Goal: Task Accomplishment & Management: Manage account settings

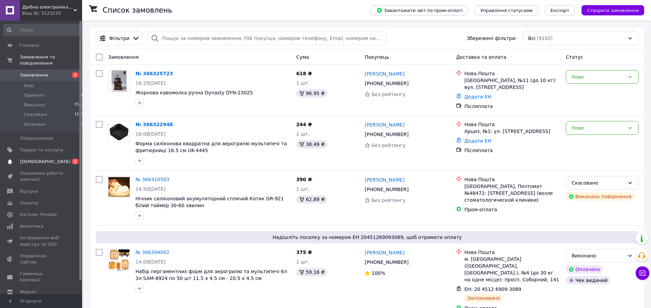
click at [35, 159] on span "[DEMOGRAPHIC_DATA]" at bounding box center [45, 162] width 51 height 6
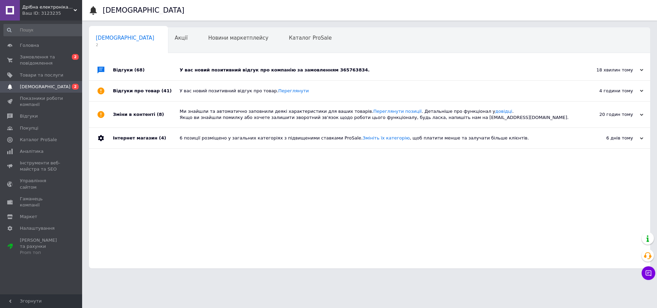
click at [272, 70] on div "У вас новий позитивний відгук про компанію за замовленням 365763834." at bounding box center [377, 70] width 395 height 6
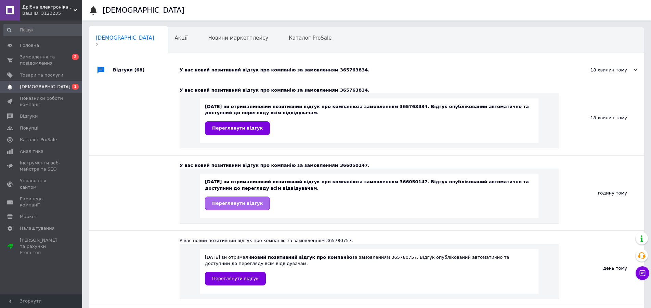
click at [233, 206] on span "Переглянути відгук" at bounding box center [237, 203] width 51 height 5
click at [226, 128] on span "Переглянути відгук" at bounding box center [237, 128] width 51 height 5
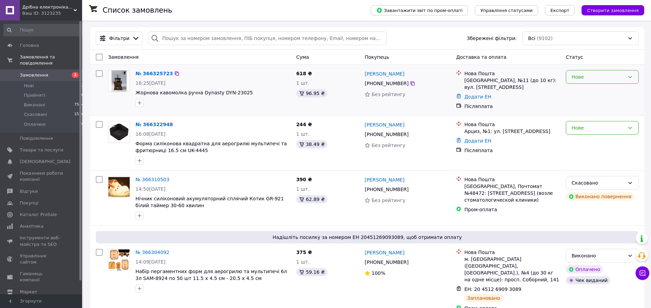
click at [601, 77] on div "Нове" at bounding box center [598, 77] width 53 height 8
click at [588, 92] on li "Прийнято" at bounding box center [602, 92] width 72 height 12
click at [603, 130] on div "Нове" at bounding box center [598, 128] width 53 height 8
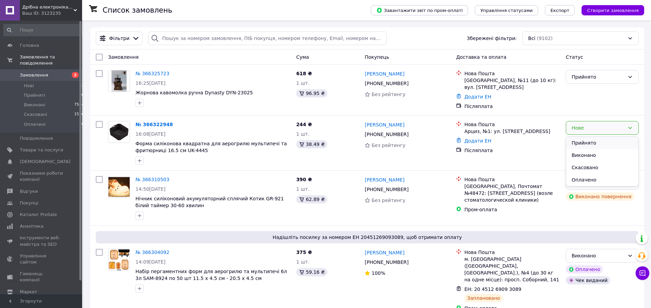
click at [593, 142] on li "Прийнято" at bounding box center [602, 143] width 72 height 12
click at [151, 125] on link "№ 366322948" at bounding box center [152, 124] width 34 height 5
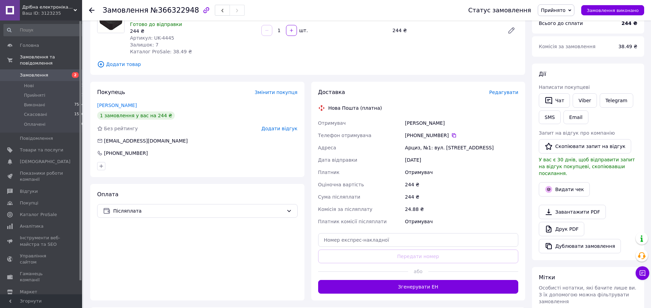
scroll to position [105, 0]
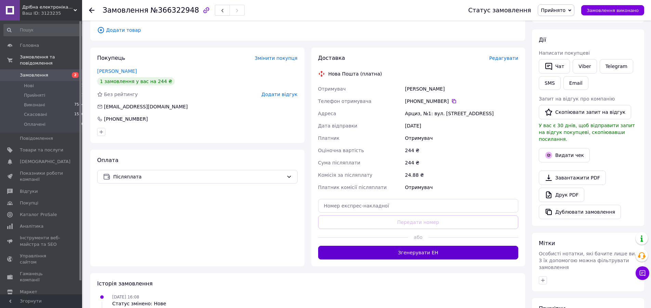
click at [425, 247] on button "Згенерувати ЕН" at bounding box center [418, 253] width 200 height 14
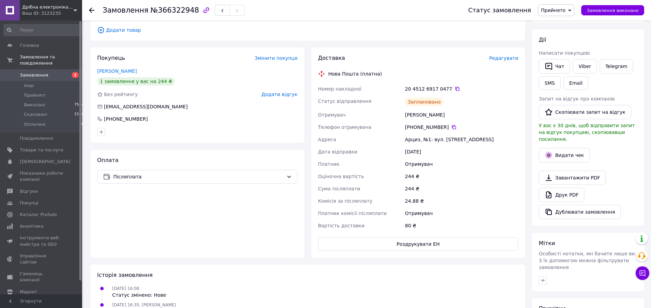
scroll to position [0, 0]
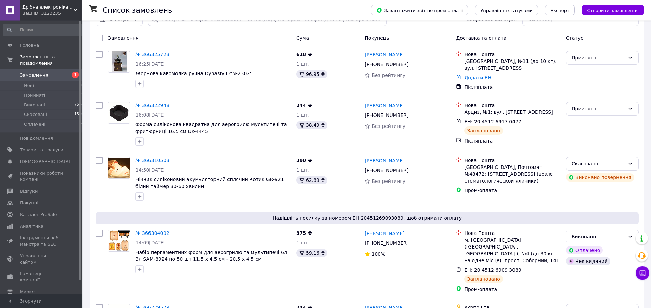
scroll to position [174, 0]
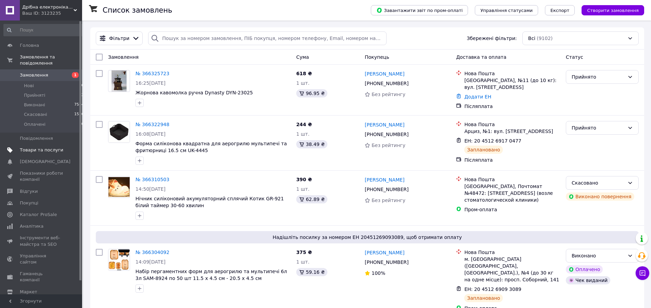
click at [39, 147] on span "Товари та послуги" at bounding box center [41, 150] width 43 height 6
click at [46, 147] on span "Товари та послуги" at bounding box center [41, 150] width 43 height 6
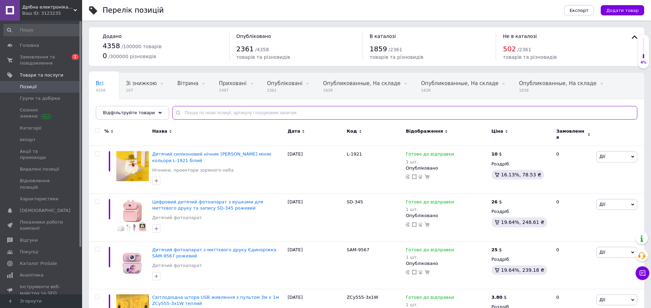
paste input "FA-5568-2"
type input "FA-5568-2"
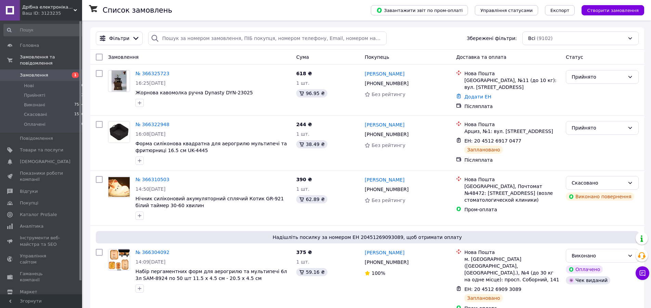
click at [45, 72] on span "Замовлення" at bounding box center [41, 75] width 43 height 6
click at [148, 73] on link "№ 366325723" at bounding box center [152, 73] width 34 height 5
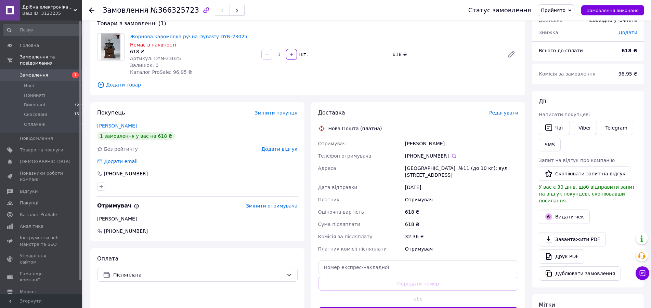
scroll to position [105, 0]
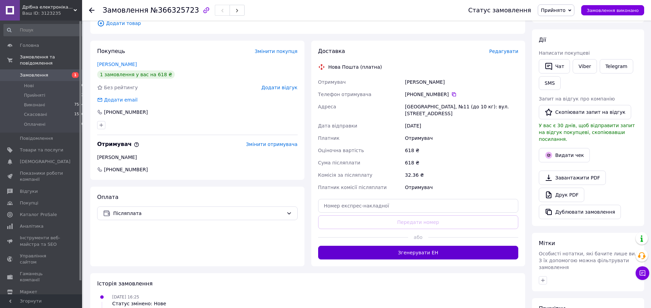
click at [433, 249] on button "Згенерувати ЕН" at bounding box center [418, 253] width 200 height 14
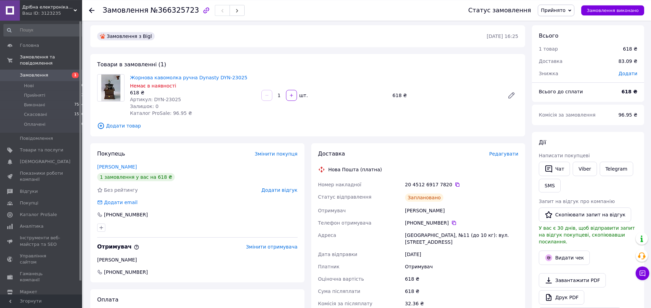
scroll to position [0, 0]
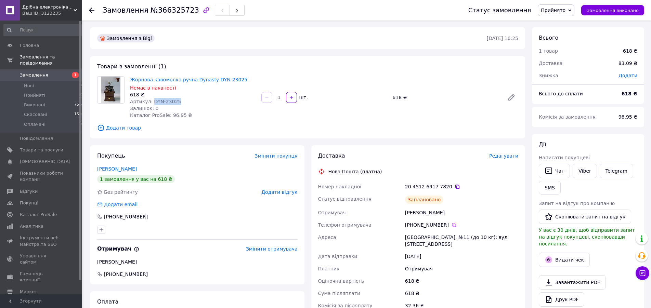
drag, startPoint x: 178, startPoint y: 100, endPoint x: 150, endPoint y: 101, distance: 27.7
click at [150, 101] on div "Артикул: DYN-23025" at bounding box center [193, 101] width 126 height 7
copy span "DYN-23025"
click at [28, 147] on span "Товари та послуги" at bounding box center [41, 150] width 43 height 6
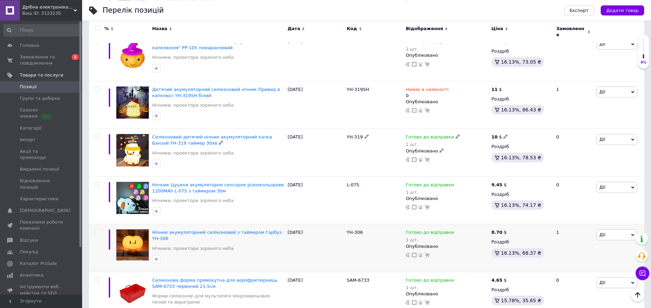
scroll to position [2721, 0]
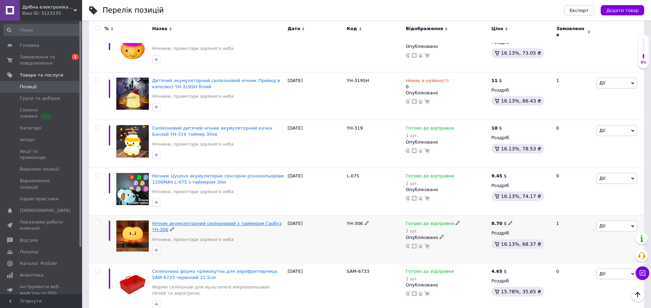
click at [223, 221] on span "Нічник акумуляторний силіконовий з таймером Гарбуз YH-306" at bounding box center [217, 226] width 130 height 11
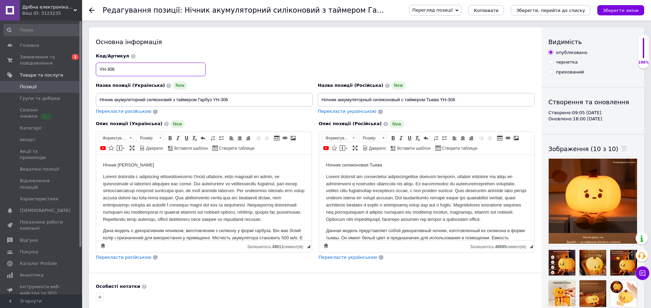
drag, startPoint x: 123, startPoint y: 74, endPoint x: 104, endPoint y: 69, distance: 19.3
click at [96, 73] on input "YH-306" at bounding box center [151, 70] width 110 height 14
drag, startPoint x: 263, startPoint y: 97, endPoint x: 113, endPoint y: 97, distance: 150.5
click at [96, 101] on input "Нічник акумуляторний силіконовий з таймером Гарбуз YH-306" at bounding box center [204, 100] width 217 height 14
drag, startPoint x: 468, startPoint y: 97, endPoint x: 331, endPoint y: 98, distance: 136.1
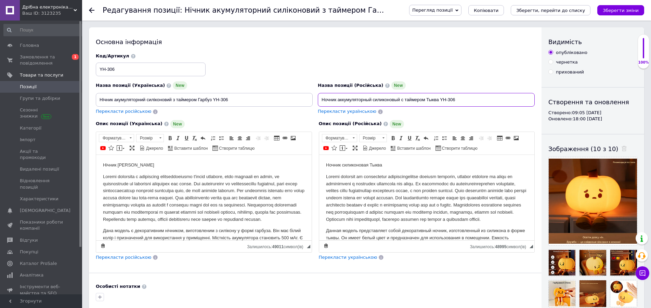
click at [318, 98] on input "Ночник аккумуляторный силиконовый с таймером Тыква YH-306" at bounding box center [426, 100] width 217 height 14
click at [267, 208] on p "Редактор, 72A6D032-E594-483B-AB61-DA818CA9DCE1" at bounding box center [204, 198] width 202 height 50
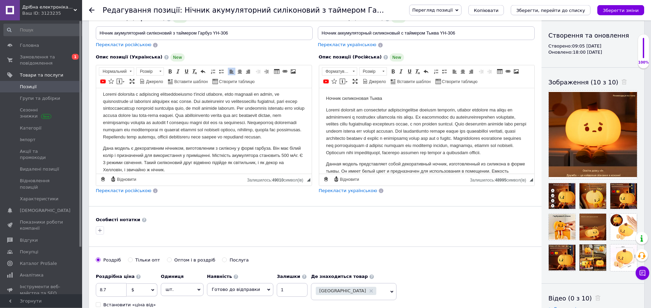
scroll to position [70, 0]
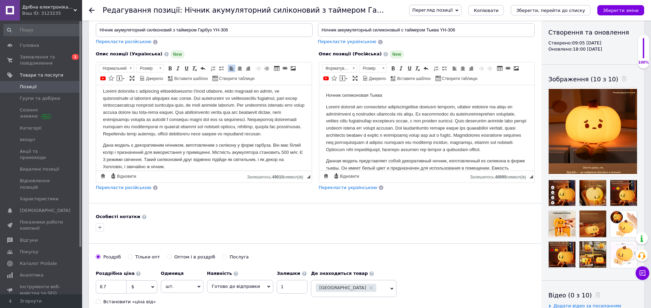
click at [229, 141] on body "Нічник силіконовий Гарбуз Дана модель є декоративним нічником, виготовленим з с…" at bounding box center [204, 123] width 202 height 94
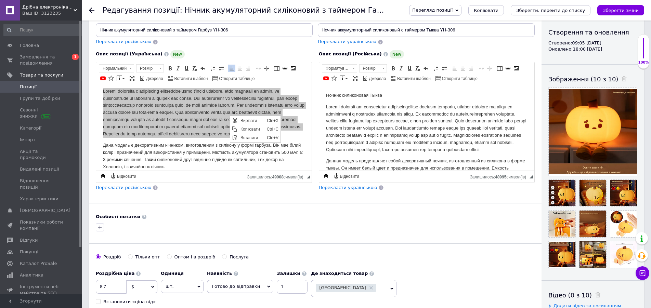
scroll to position [0, 0]
click at [249, 130] on span "Копіювати" at bounding box center [252, 129] width 26 height 8
click at [422, 145] on p "Редактор, 028C6288-8AF1-4FE4-9401-7E2D1EEC4382" at bounding box center [427, 128] width 202 height 50
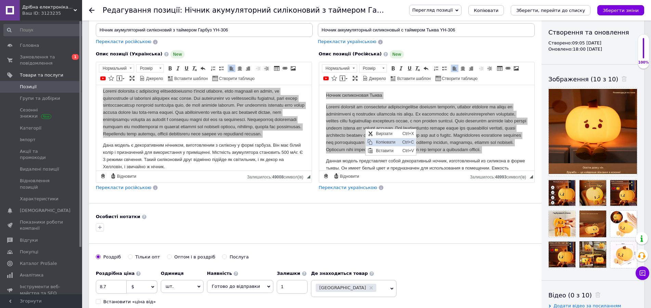
drag, startPoint x: 425, startPoint y: 185, endPoint x: 379, endPoint y: 141, distance: 63.1
click at [379, 141] on span "Копіювати" at bounding box center [387, 142] width 26 height 8
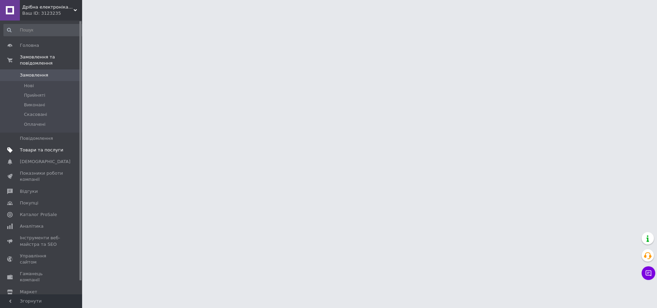
click at [42, 147] on span "Товари та послуги" at bounding box center [41, 150] width 43 height 6
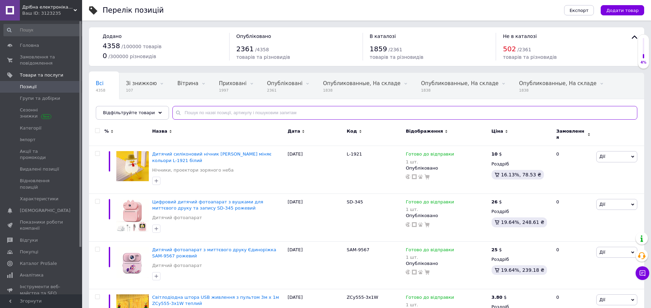
paste input "MP 099"
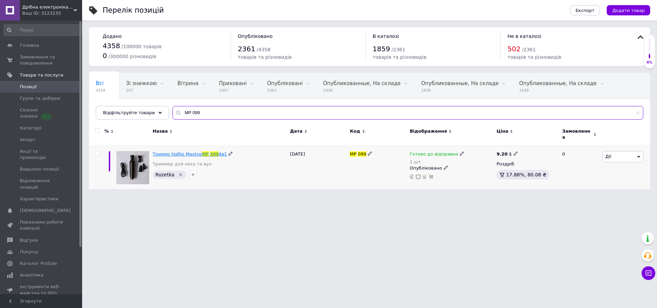
type input "MP 099"
click at [193, 152] on span "Тример Набір Maxtop" at bounding box center [178, 154] width 50 height 5
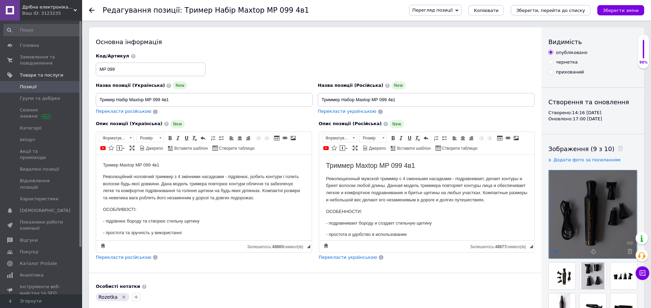
click at [556, 251] on icon at bounding box center [555, 251] width 5 height 5
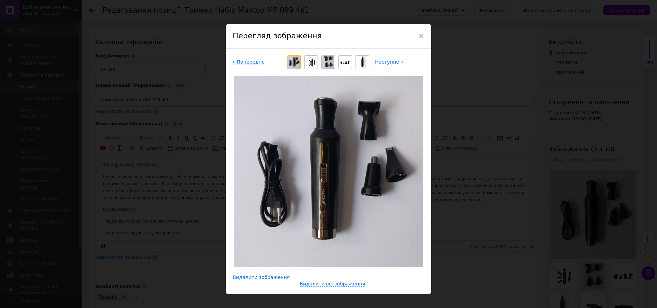
click at [384, 60] on span "Наступне →" at bounding box center [389, 62] width 28 height 6
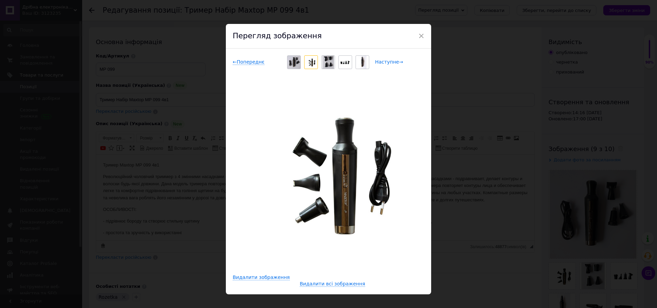
click at [384, 60] on span "Наступне →" at bounding box center [389, 62] width 28 height 6
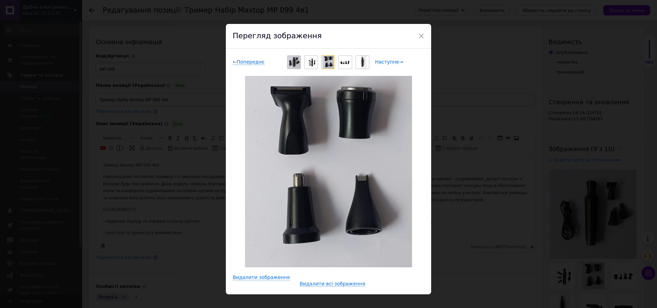
click at [384, 60] on span "Наступне →" at bounding box center [389, 62] width 28 height 6
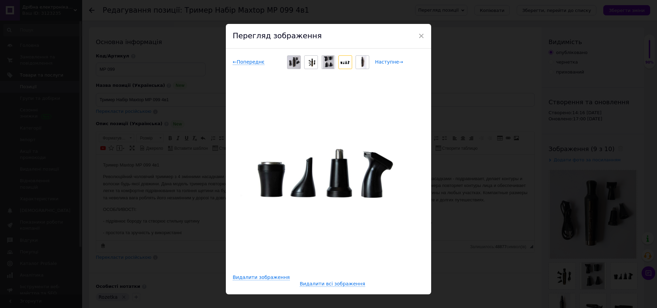
click at [384, 60] on span "Наступне →" at bounding box center [389, 62] width 28 height 6
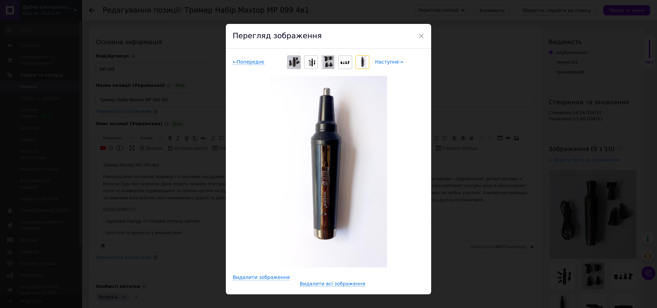
click at [384, 60] on span "Наступне →" at bounding box center [389, 62] width 28 height 6
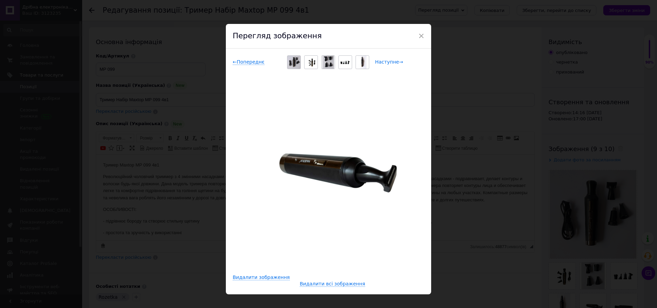
click at [384, 60] on span "Наступне →" at bounding box center [389, 62] width 28 height 6
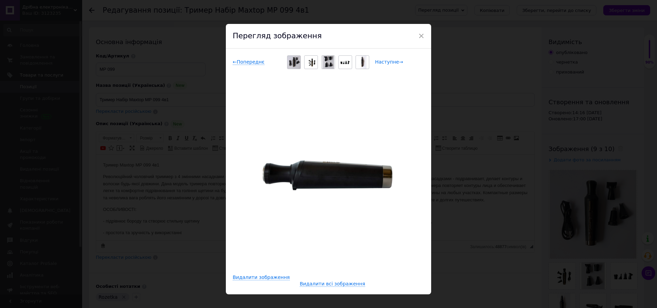
click at [384, 60] on span "Наступне →" at bounding box center [389, 62] width 28 height 6
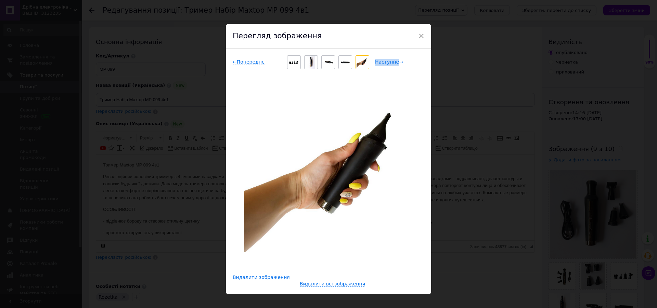
click at [384, 60] on span "Наступне →" at bounding box center [389, 62] width 28 height 6
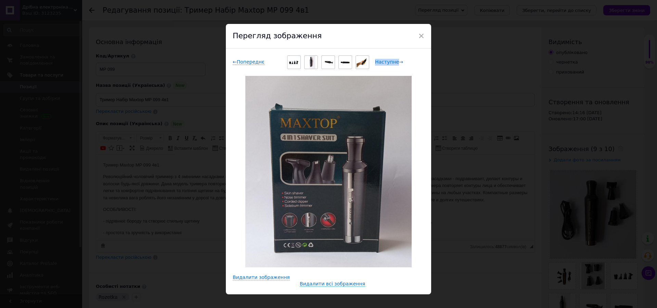
click at [384, 60] on span "Наступне →" at bounding box center [389, 62] width 28 height 6
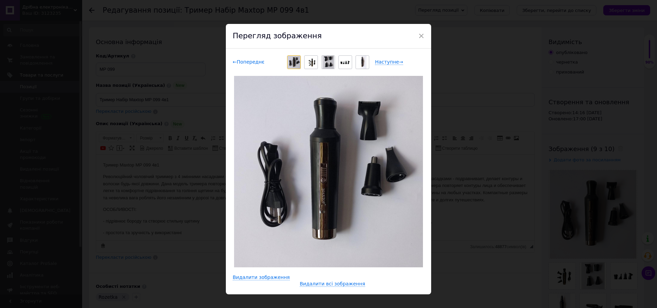
click at [234, 60] on span "← Попереднє" at bounding box center [249, 62] width 32 height 6
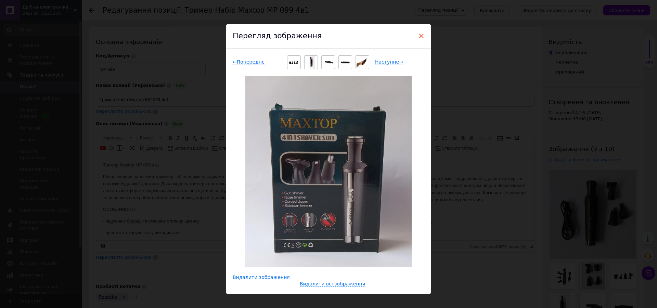
click at [418, 35] on span "×" at bounding box center [421, 36] width 6 height 12
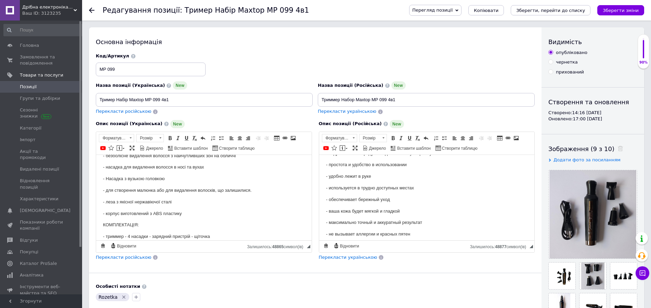
scroll to position [140, 0]
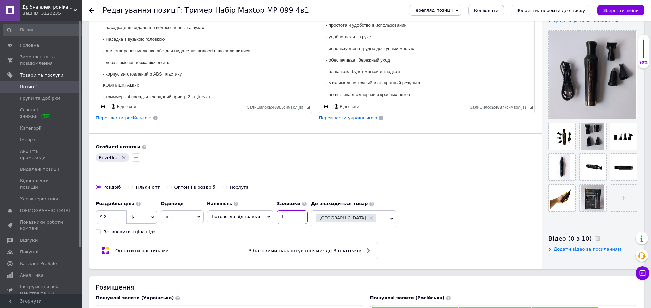
click at [283, 220] on input "1" at bounding box center [292, 217] width 31 height 14
click at [240, 218] on span "Готово до відправки" at bounding box center [236, 216] width 48 height 5
click at [238, 239] on li "Немає в наявності" at bounding box center [240, 241] width 66 height 10
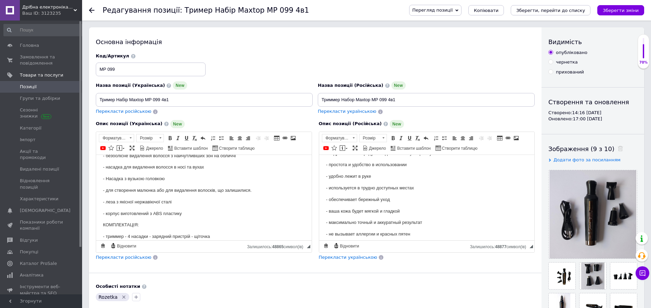
drag, startPoint x: 619, startPoint y: 9, endPoint x: 602, endPoint y: 18, distance: 19.3
click at [619, 9] on icon "Зберегти зміни" at bounding box center [621, 10] width 36 height 5
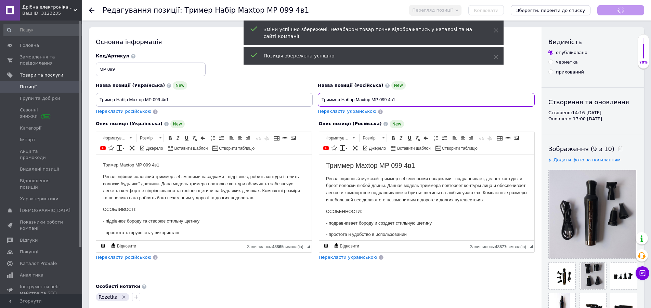
drag, startPoint x: 429, startPoint y: 100, endPoint x: 310, endPoint y: 101, distance: 118.7
click at [318, 101] on input "Триммер Набор Maxtop MP 099 4в1" at bounding box center [426, 100] width 217 height 14
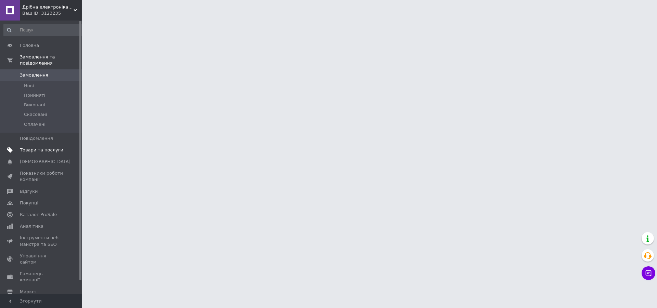
click at [36, 147] on span "Товари та послуги" at bounding box center [41, 150] width 43 height 6
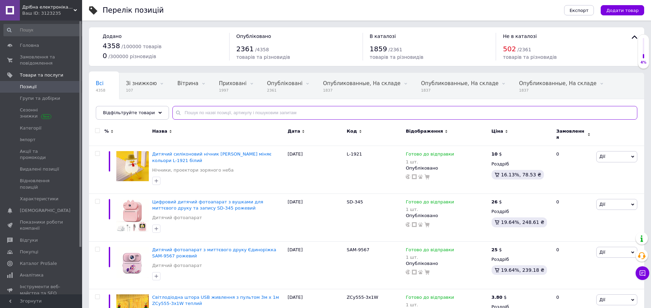
paste input "REN-1822"
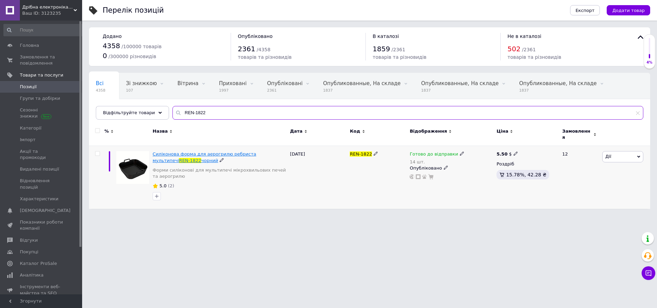
type input "REN-1822"
click at [207, 152] on span "Силіконова форма для аерогрилю ребриста мультипечі" at bounding box center [205, 157] width 104 height 11
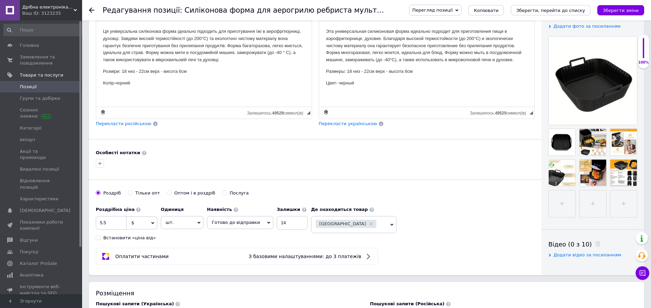
scroll to position [174, 0]
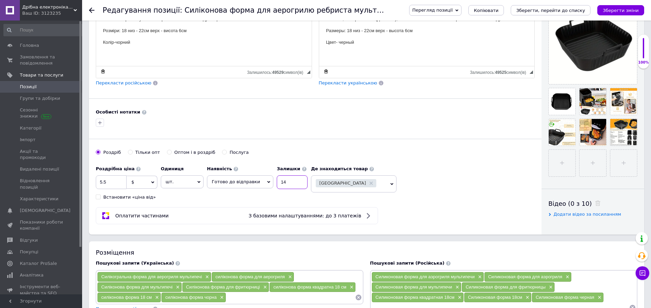
click at [281, 182] on input "14" at bounding box center [292, 182] width 31 height 14
type input "12"
click at [616, 7] on button "Зберегти зміни" at bounding box center [620, 10] width 47 height 10
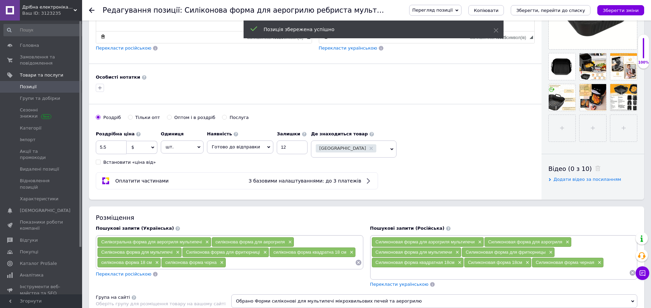
scroll to position [35, 0]
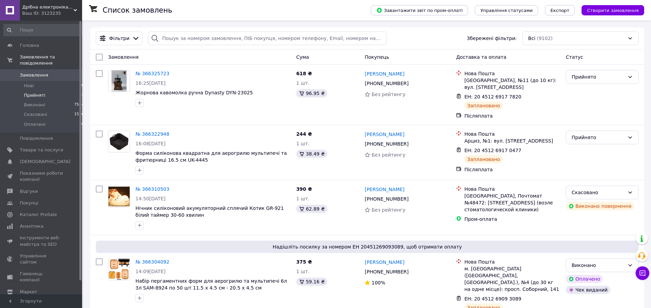
click at [51, 91] on li "Прийняті 2" at bounding box center [44, 96] width 88 height 10
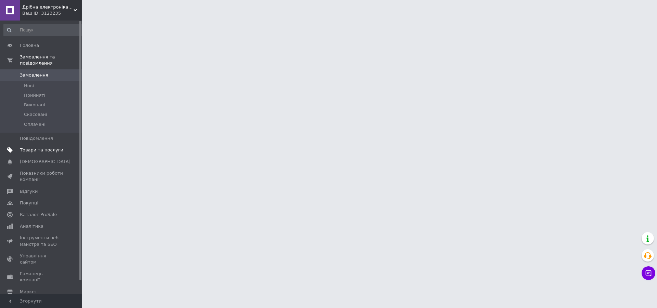
click at [32, 147] on span "Товари та послуги" at bounding box center [41, 150] width 43 height 6
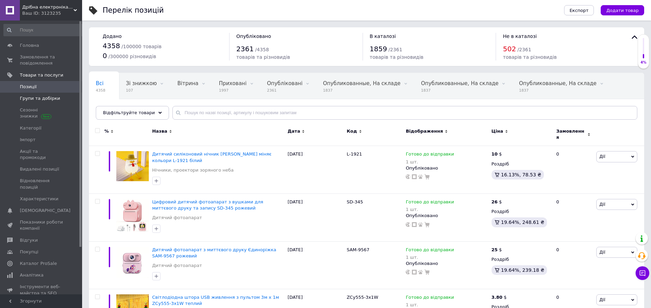
click at [44, 101] on span "Групи та добірки" at bounding box center [40, 98] width 40 height 6
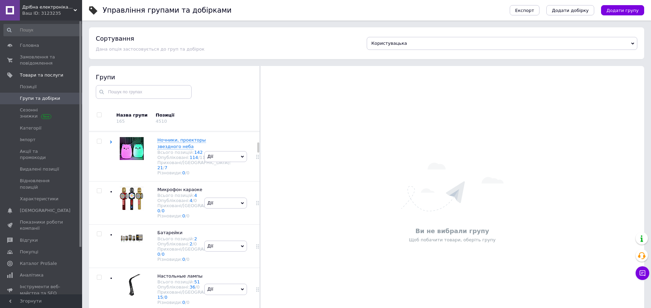
scroll to position [314, 0]
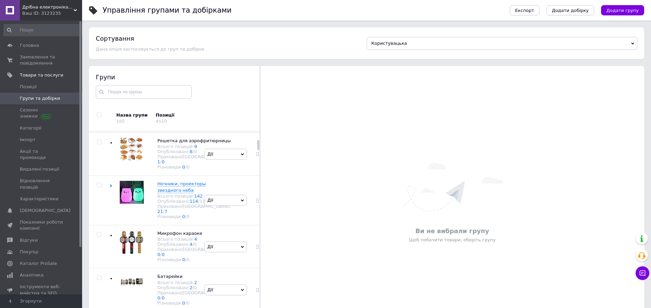
drag, startPoint x: 128, startPoint y: 189, endPoint x: 127, endPoint y: 194, distance: 5.3
click at [128, 104] on img at bounding box center [132, 93] width 24 height 22
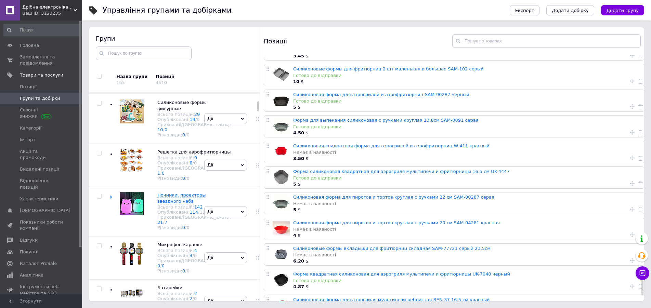
scroll to position [2341, 0]
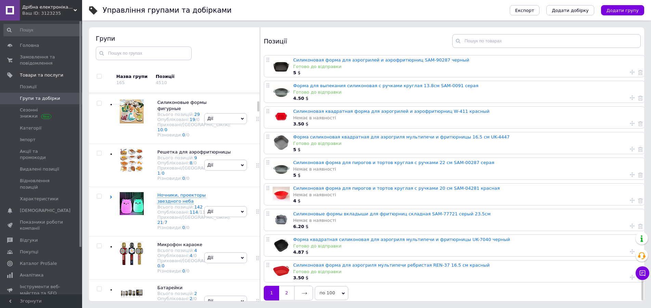
click at [287, 288] on link "2" at bounding box center [286, 293] width 15 height 14
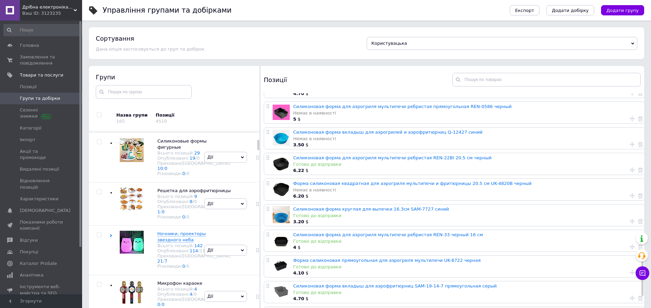
scroll to position [1186, 0]
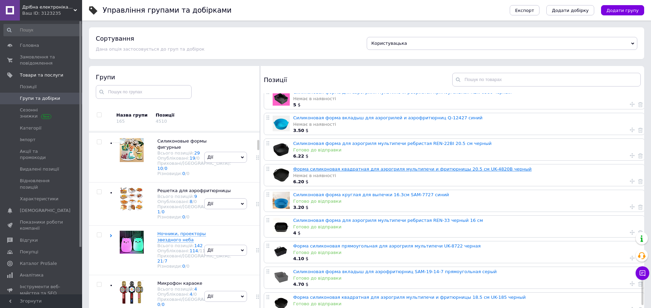
click at [339, 169] on link "Форма силиконовая квадратная для аэрогриля мультипечи и фритюрницы 20.5 см UK-4…" at bounding box center [412, 169] width 238 height 5
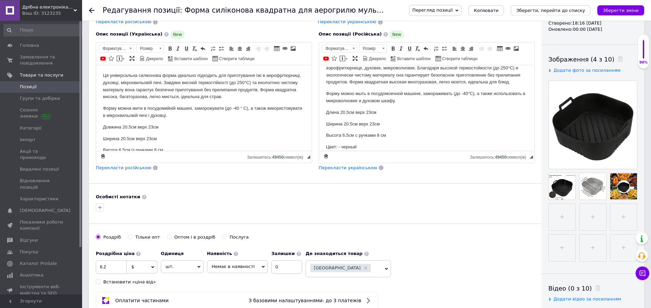
scroll to position [105, 0]
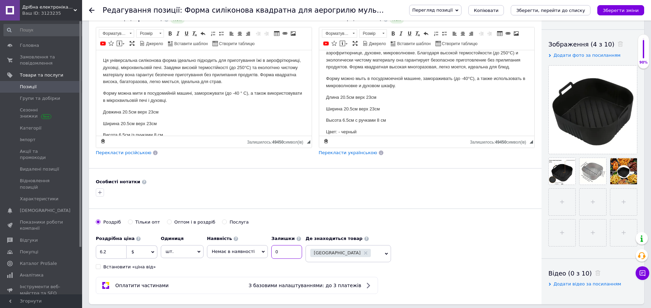
drag, startPoint x: 281, startPoint y: 252, endPoint x: 238, endPoint y: 252, distance: 42.4
click at [271, 252] on input "0" at bounding box center [286, 252] width 31 height 14
type input "1"
click at [235, 253] on span "Немає в наявності" at bounding box center [233, 251] width 43 height 5
click at [238, 286] on li "Готово до відправки" at bounding box center [237, 285] width 60 height 10
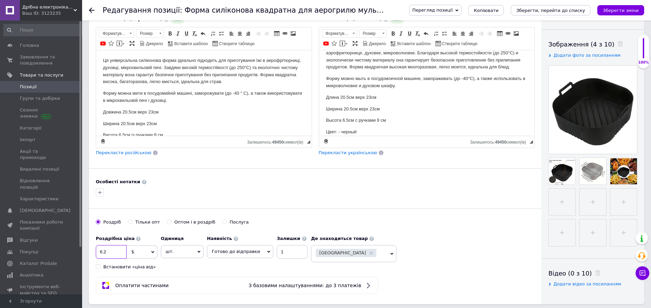
click at [114, 250] on input "6.2" at bounding box center [111, 252] width 31 height 14
type input "6.5"
click at [632, 8] on icon "Зберегти зміни" at bounding box center [621, 10] width 36 height 5
